Goal: Transaction & Acquisition: Download file/media

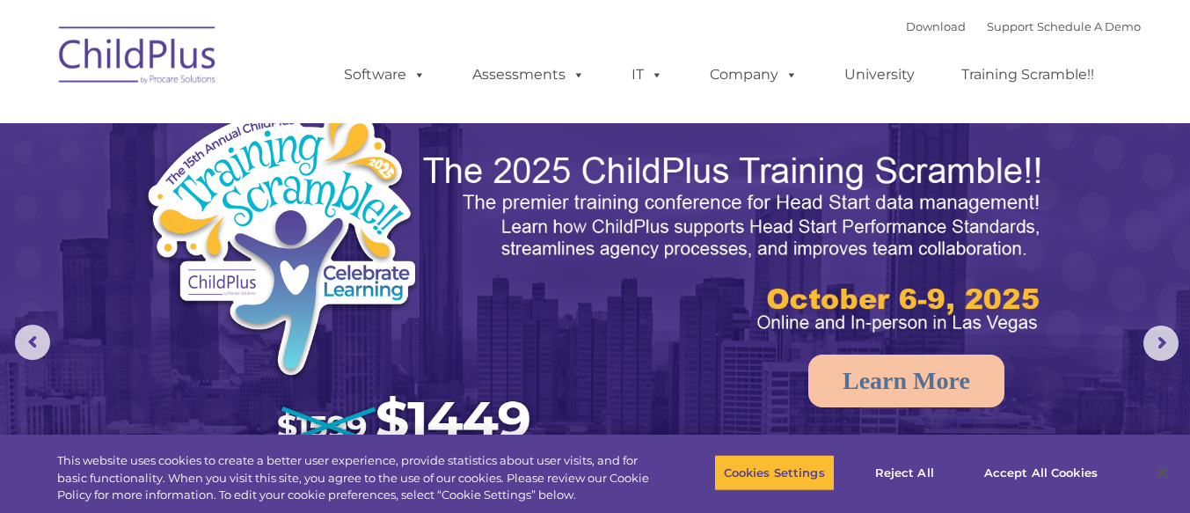
select select "MEDIUM"
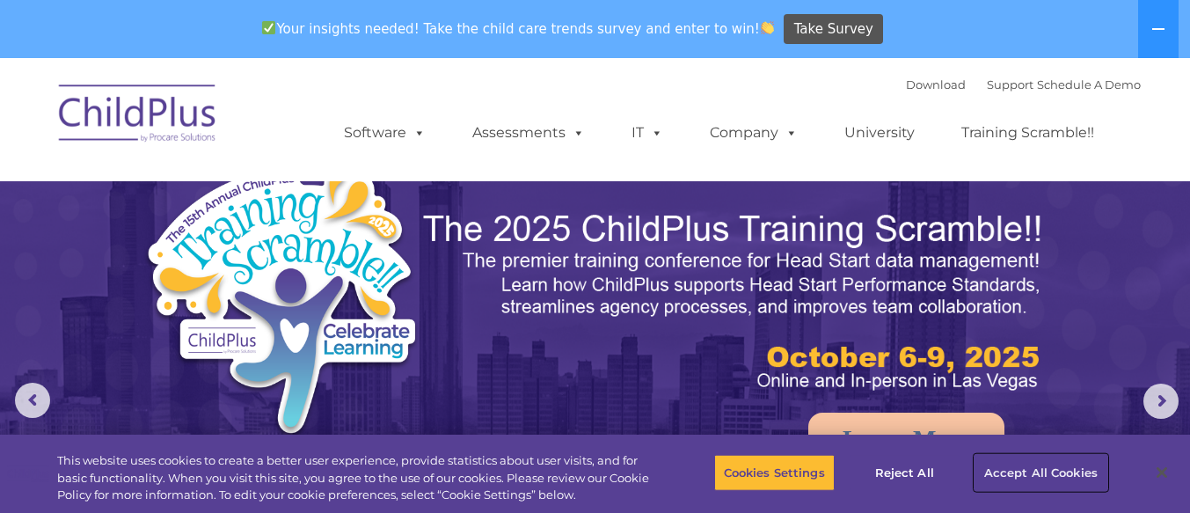
click at [1053, 467] on button "Accept All Cookies" at bounding box center [1040, 472] width 133 height 37
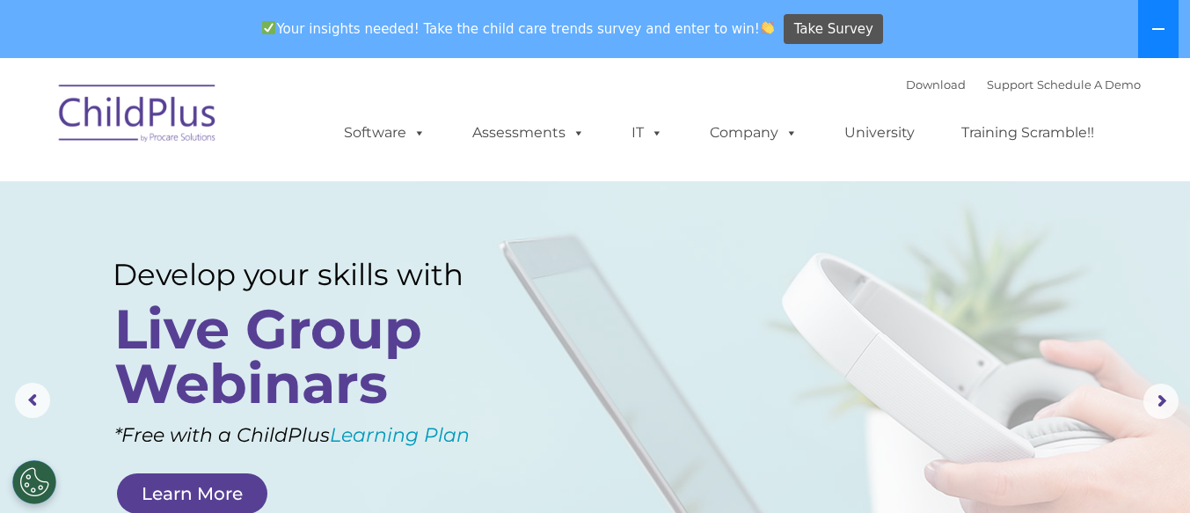
click at [1158, 28] on icon at bounding box center [1158, 29] width 12 height 2
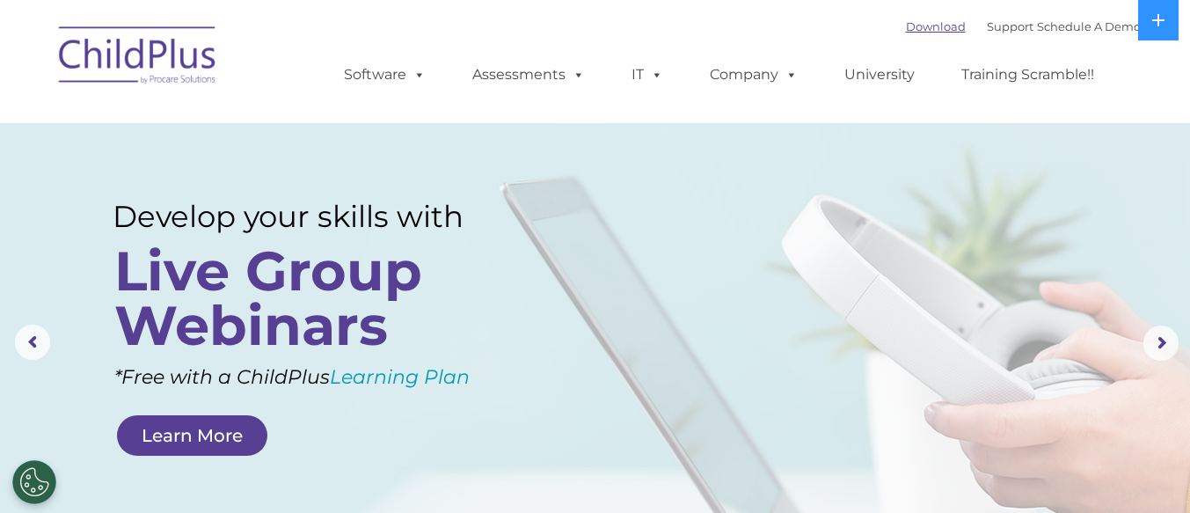
click at [906, 25] on link "Download" at bounding box center [936, 26] width 60 height 14
